Goal: Transaction & Acquisition: Purchase product/service

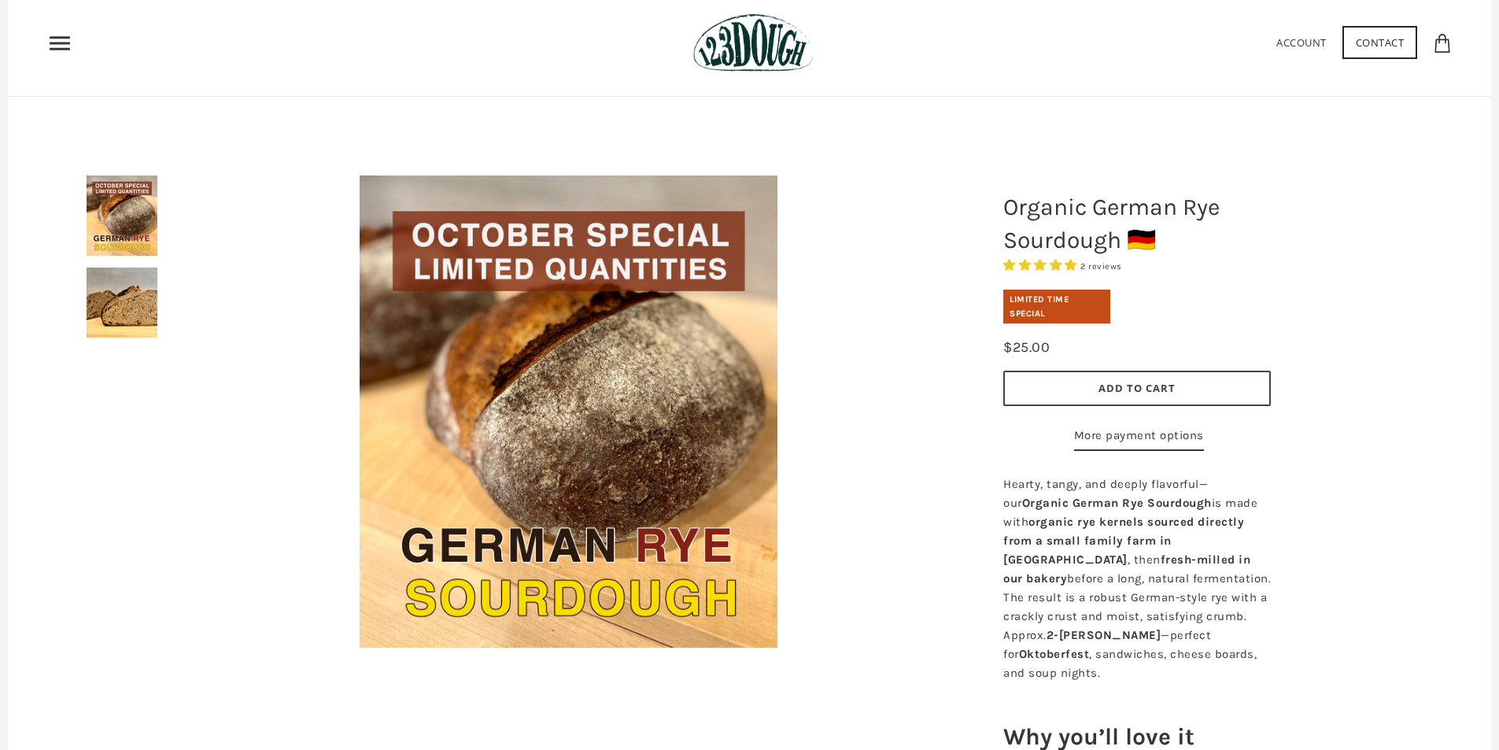
scroll to position [79, 0]
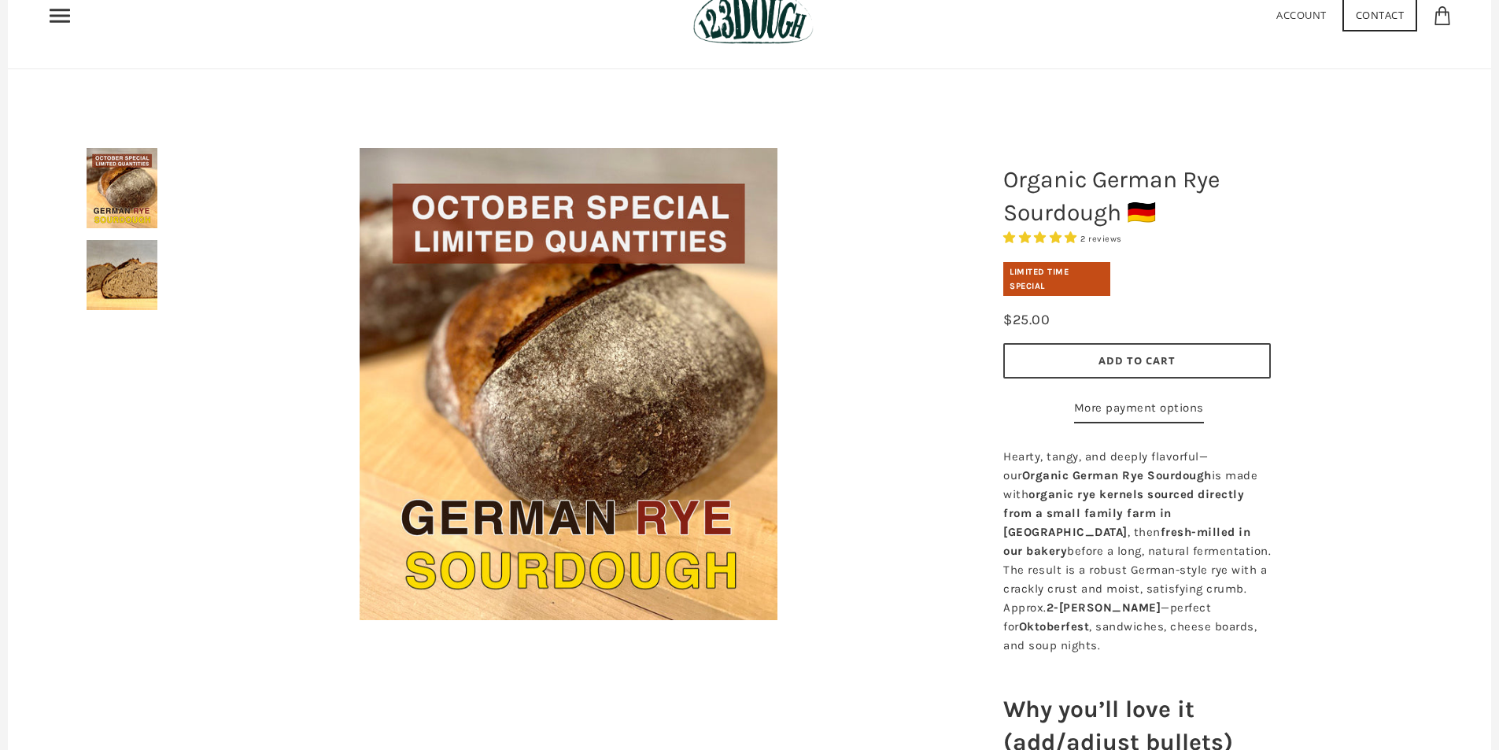
click at [126, 183] on img at bounding box center [122, 188] width 71 height 80
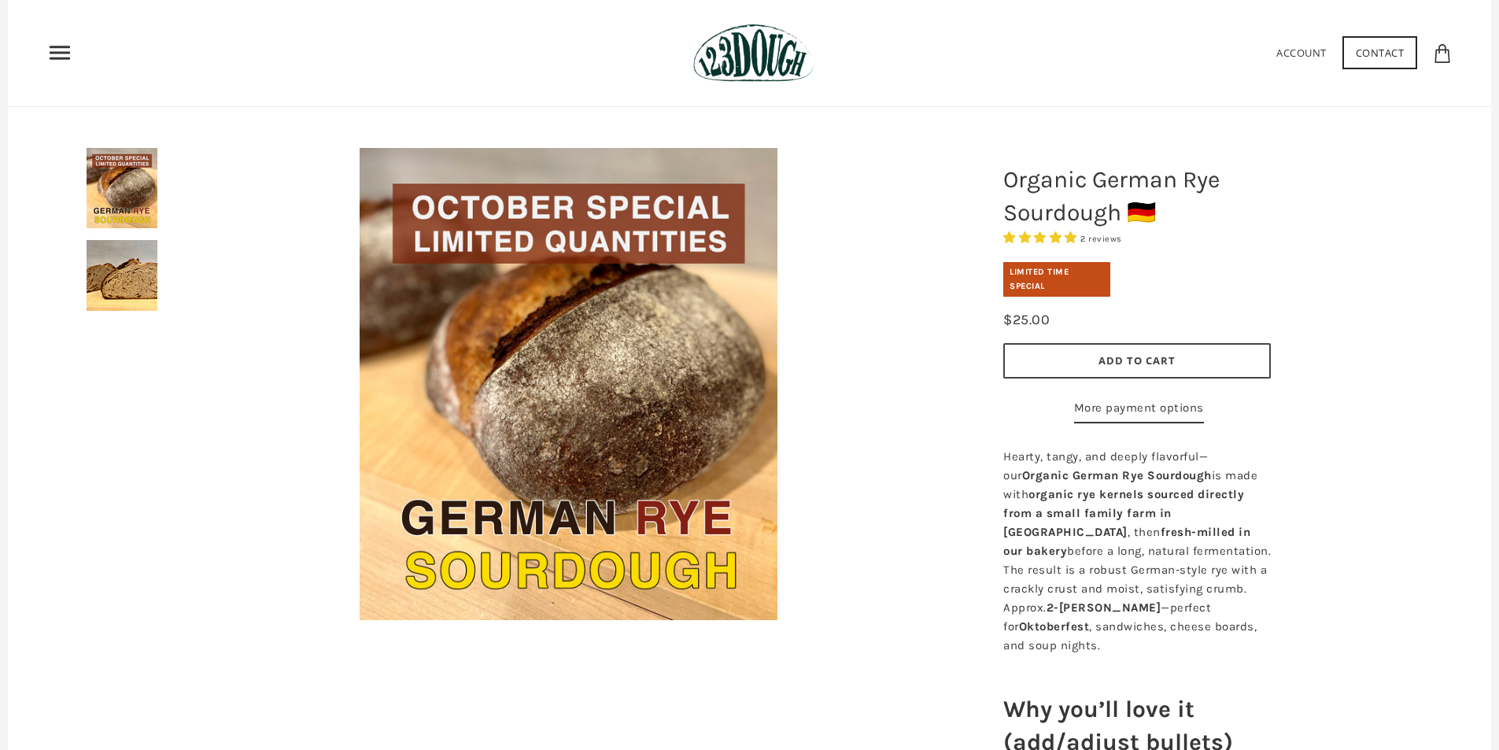
click at [1145, 350] on button "Add to Cart" at bounding box center [1136, 360] width 267 height 35
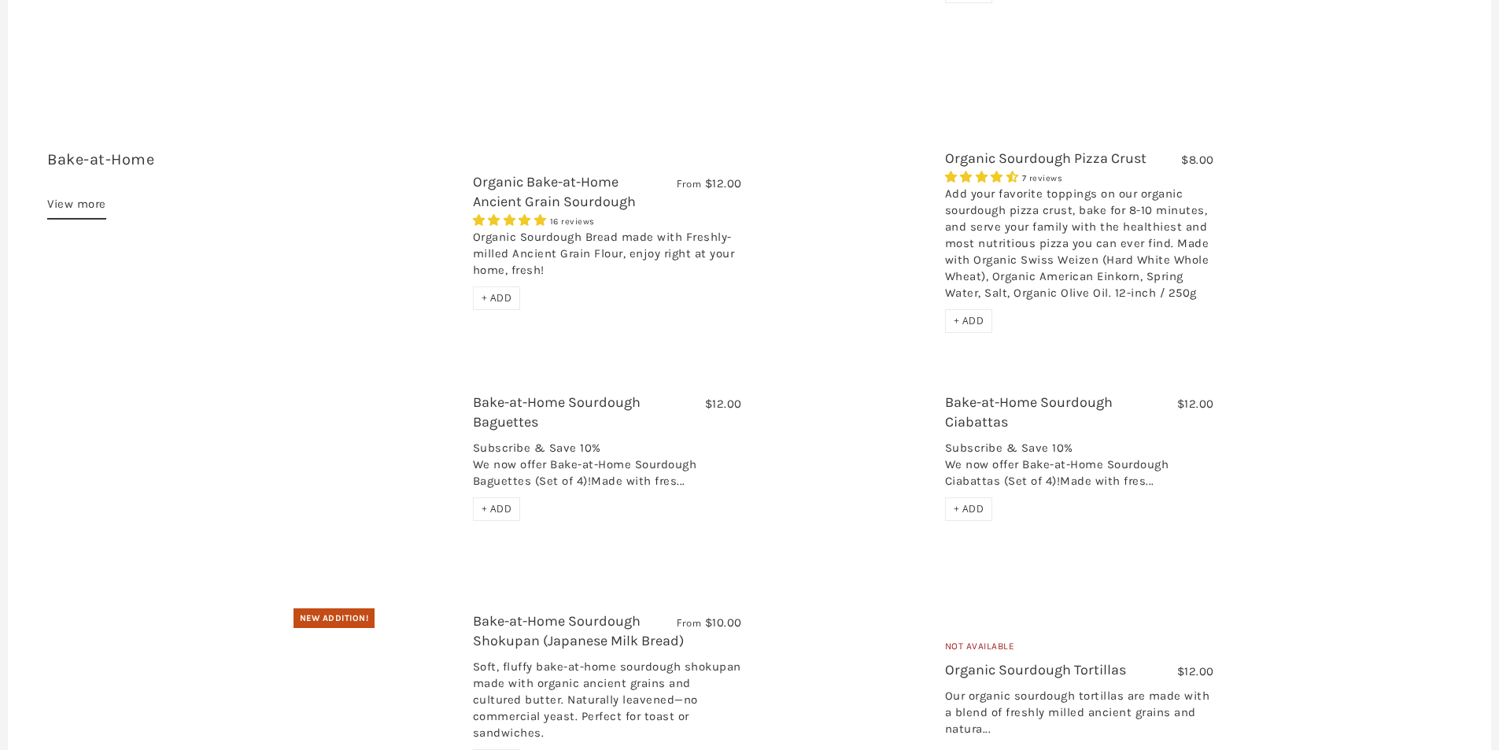
scroll to position [2753, 0]
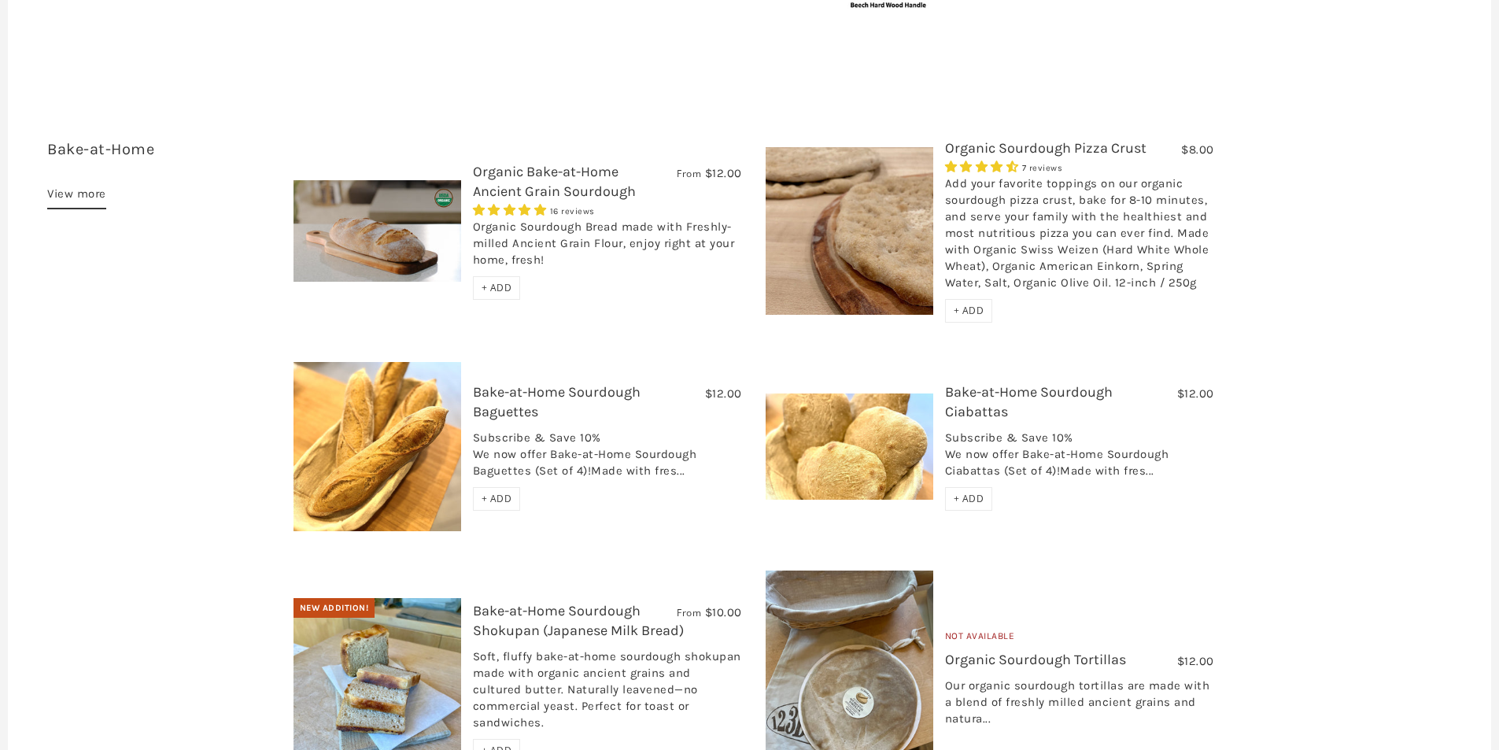
click at [1058, 175] on div "Add your favorite toppings on our organic sourdough pizza crust, bake for 8-10 …" at bounding box center [1079, 237] width 269 height 124
click at [1051, 104] on div "Bake-at-Home 7 items View more From $12.00 Organic Bake-at-Home Ancient Grain S…" at bounding box center [749, 466] width 1483 height 780
click at [1049, 139] on link "Organic Sourdough Pizza Crust" at bounding box center [1045, 147] width 201 height 17
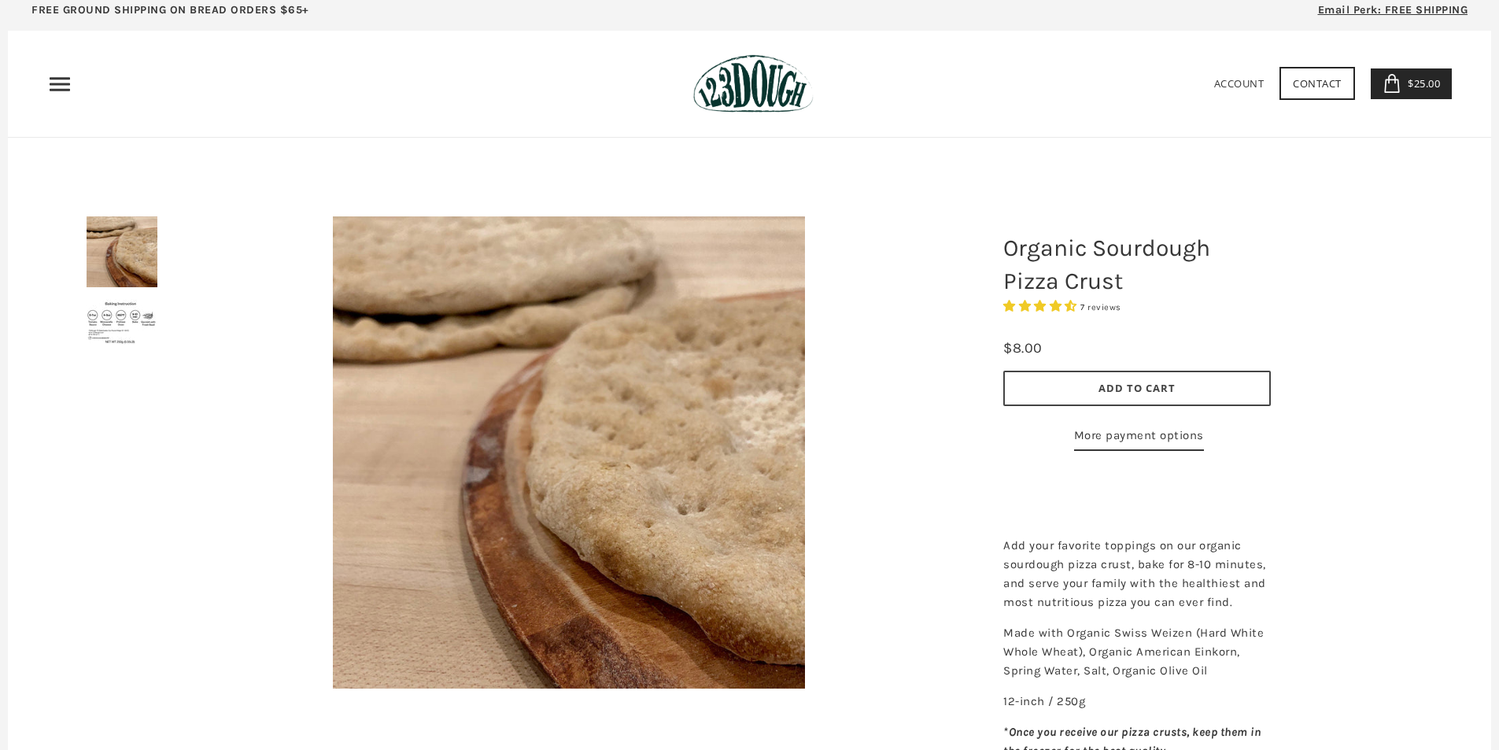
scroll to position [236, 0]
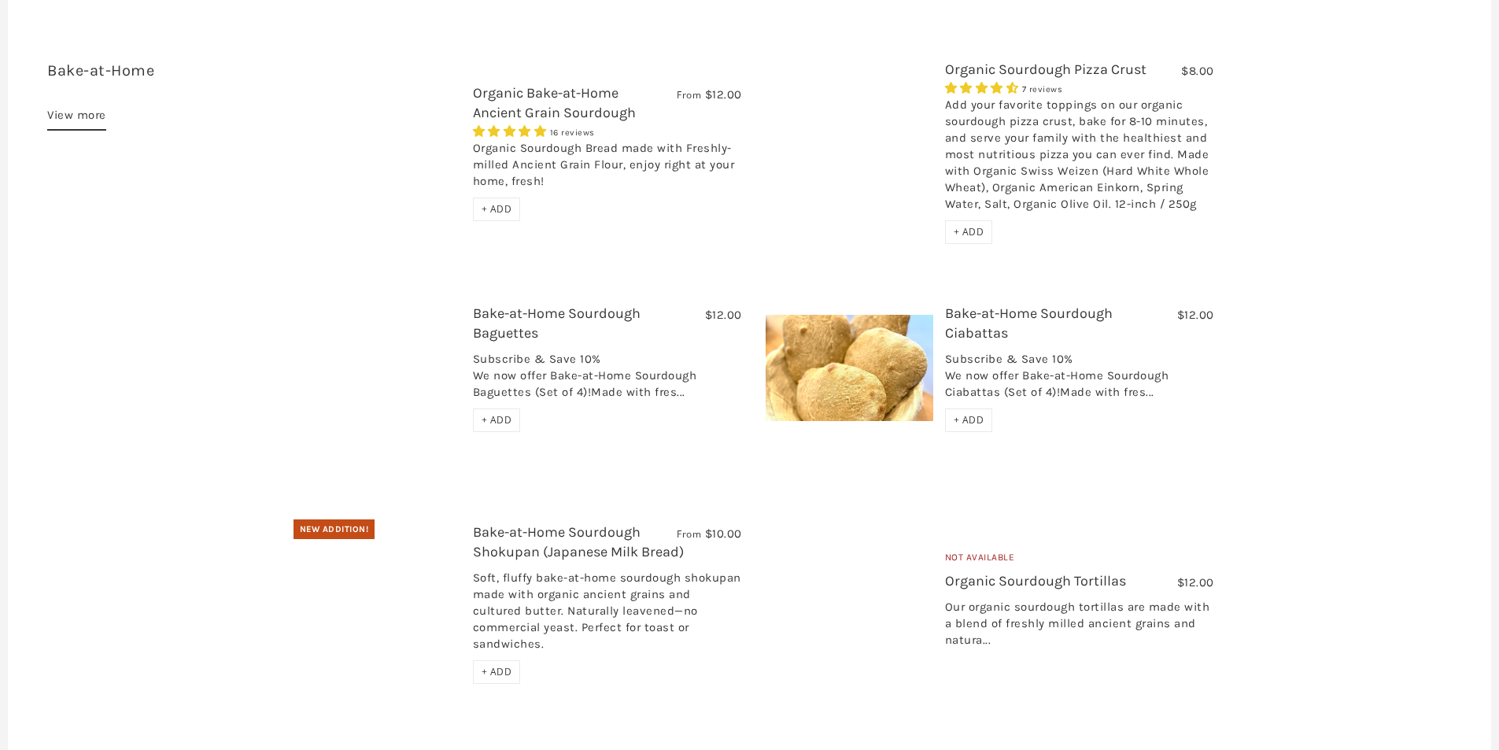
scroll to position [3225, 0]
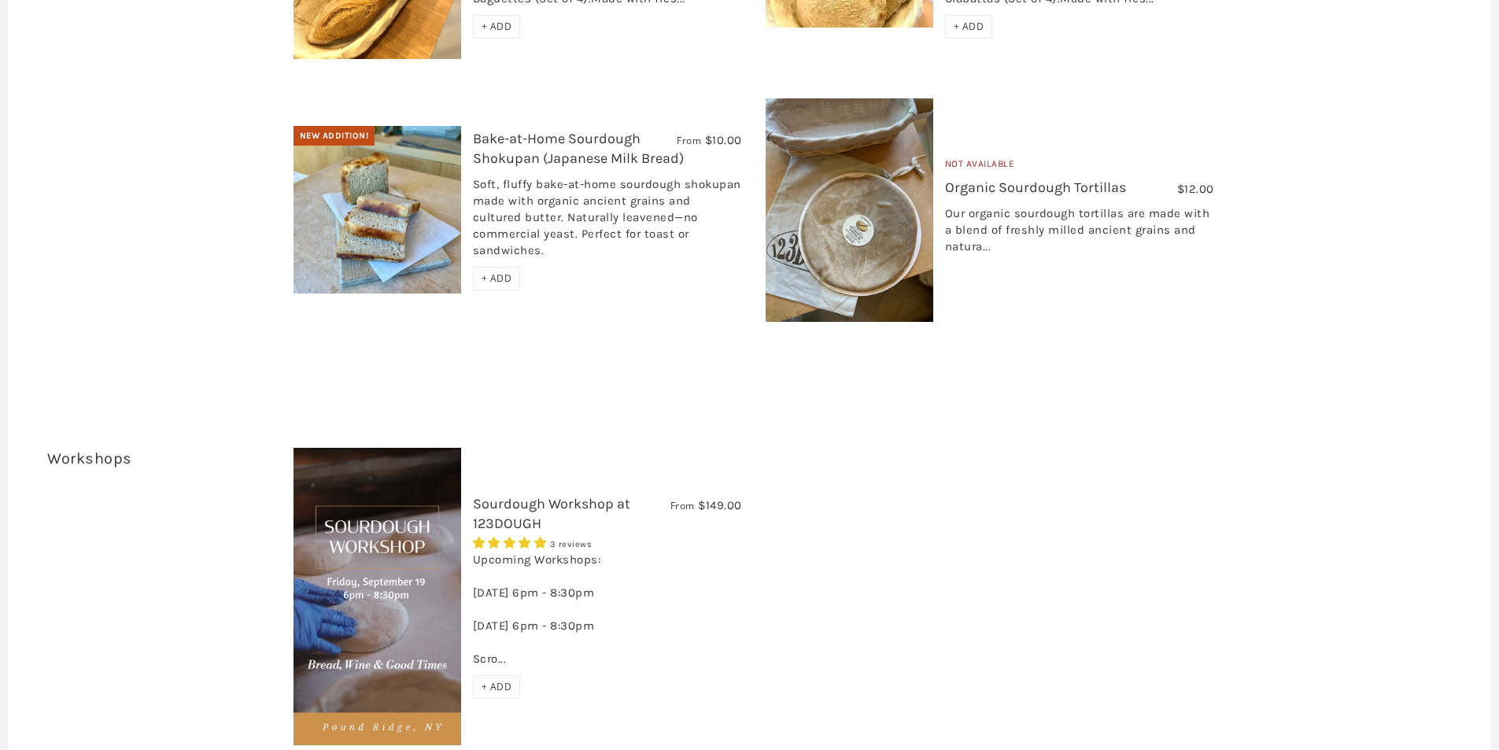
click at [581, 130] on link "Bake-at-Home Sourdough Shokupan (Japanese Milk Bread)" at bounding box center [578, 148] width 211 height 37
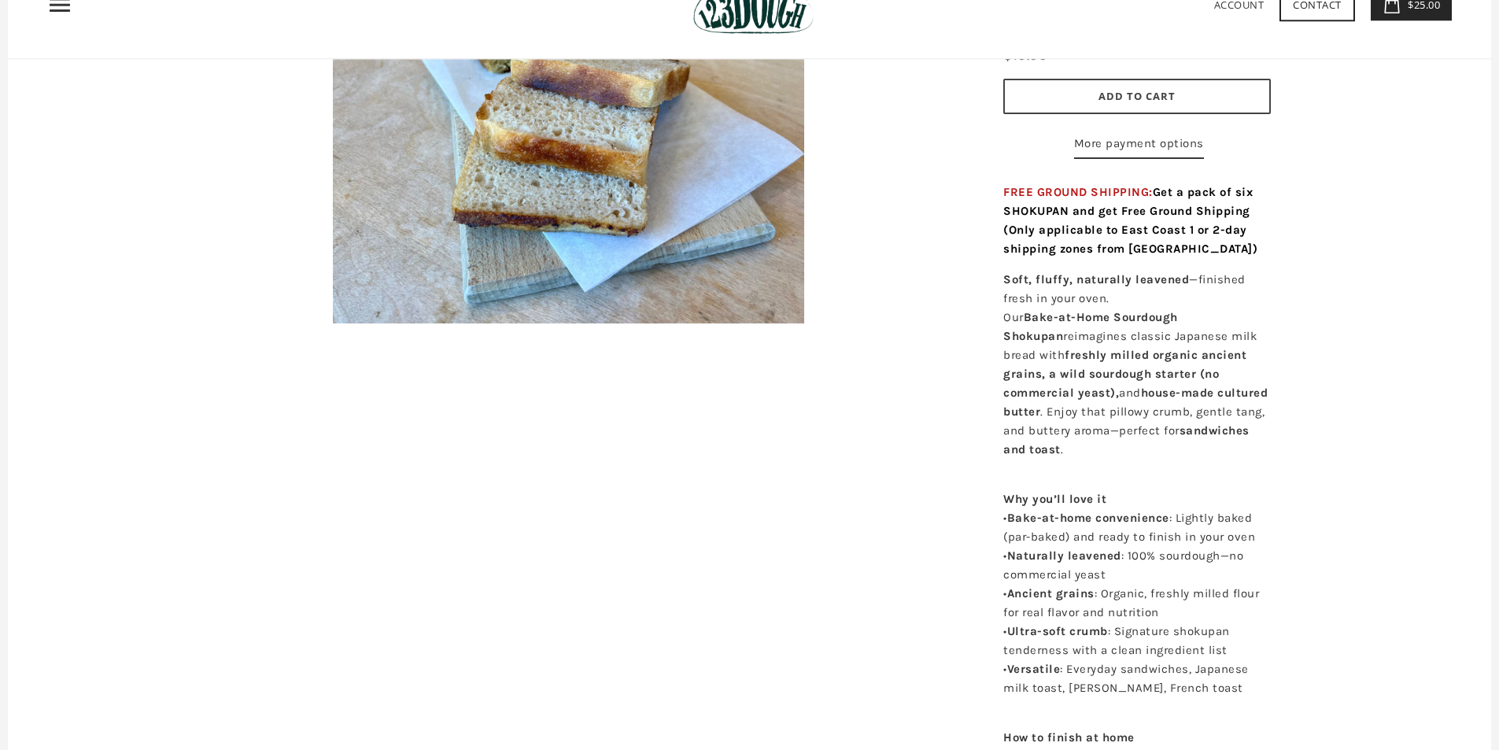
scroll to position [157, 0]
